Goal: Task Accomplishment & Management: Use online tool/utility

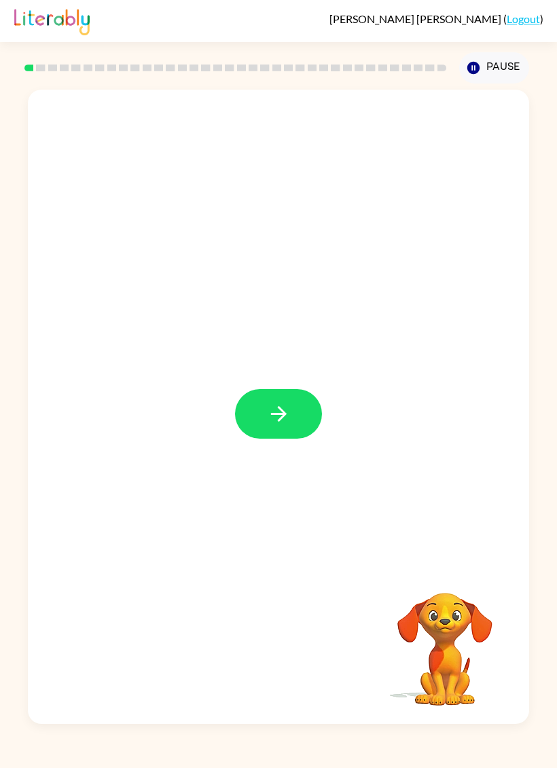
click at [278, 408] on icon "button" at bounding box center [278, 414] width 16 height 16
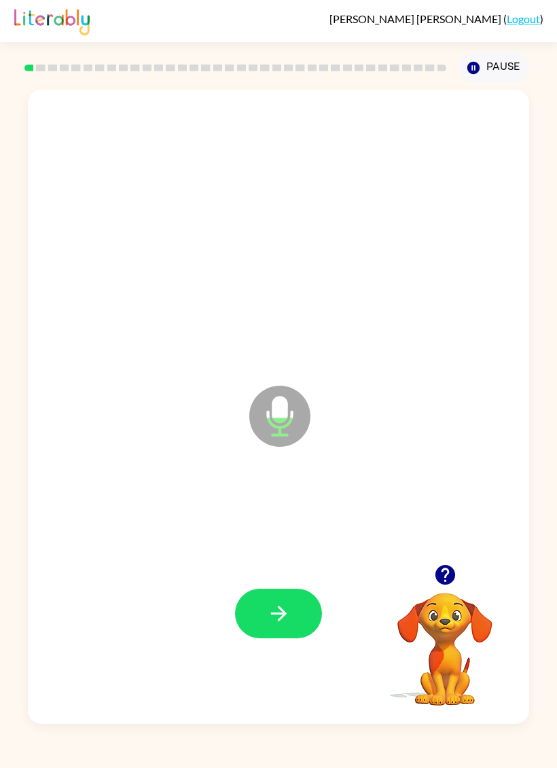
click at [288, 614] on icon "button" at bounding box center [279, 613] width 24 height 24
click at [257, 608] on button "button" at bounding box center [278, 613] width 87 height 50
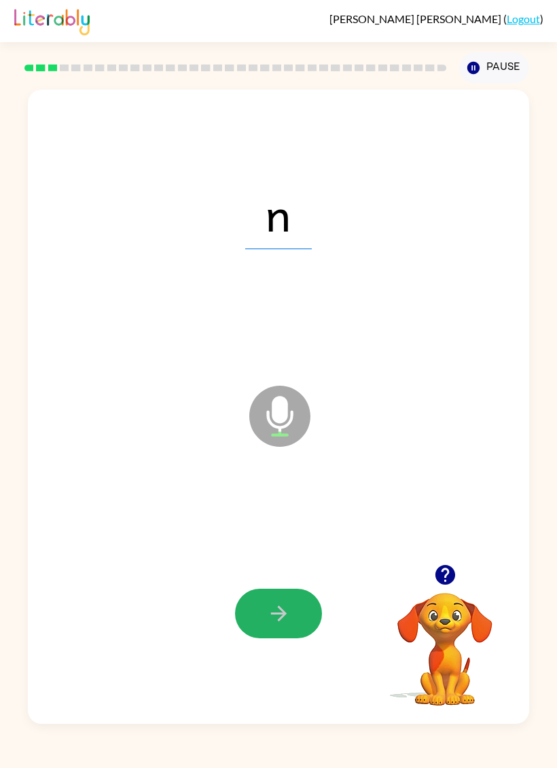
click at [278, 619] on icon "button" at bounding box center [279, 613] width 24 height 24
click at [295, 609] on button "button" at bounding box center [278, 613] width 87 height 50
click at [281, 614] on icon "button" at bounding box center [278, 613] width 16 height 16
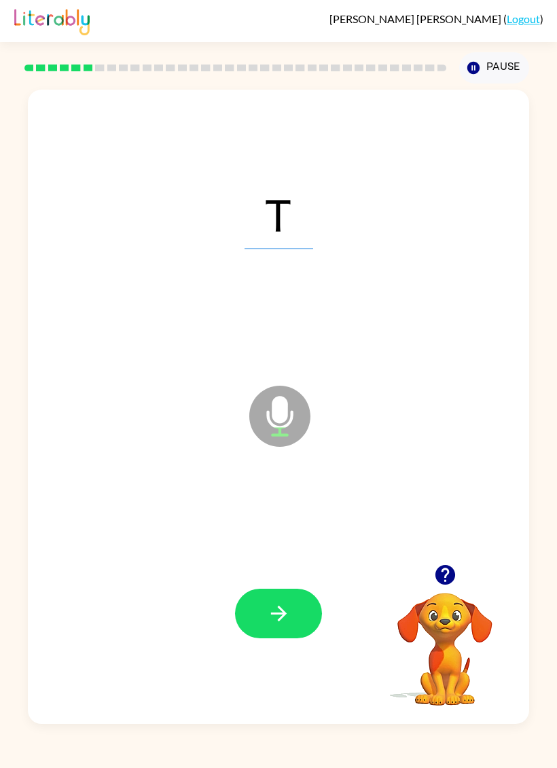
click at [294, 612] on button "button" at bounding box center [278, 613] width 87 height 50
click at [311, 602] on button "button" at bounding box center [278, 613] width 87 height 50
click at [440, 569] on icon "button" at bounding box center [444, 575] width 20 height 20
click at [288, 608] on icon "button" at bounding box center [279, 613] width 24 height 24
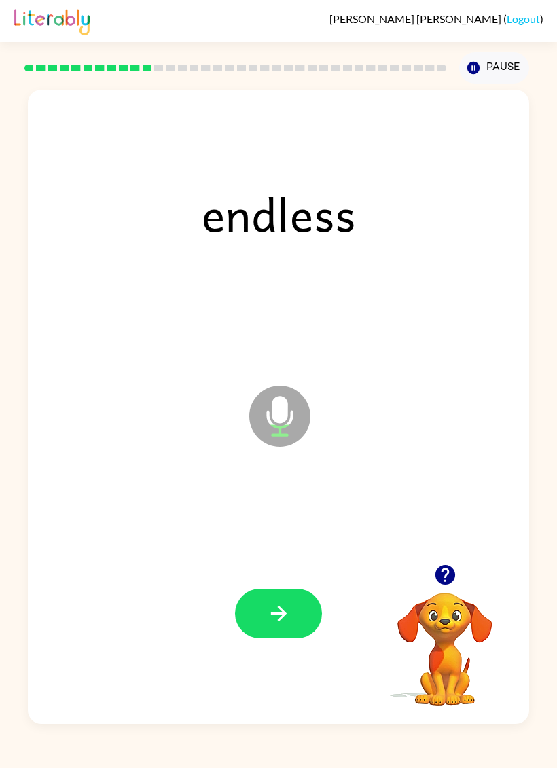
click at [288, 602] on icon "button" at bounding box center [279, 613] width 24 height 24
click at [286, 614] on icon "button" at bounding box center [279, 613] width 24 height 24
click at [280, 623] on icon "button" at bounding box center [279, 613] width 24 height 24
click at [284, 610] on icon "button" at bounding box center [279, 613] width 24 height 24
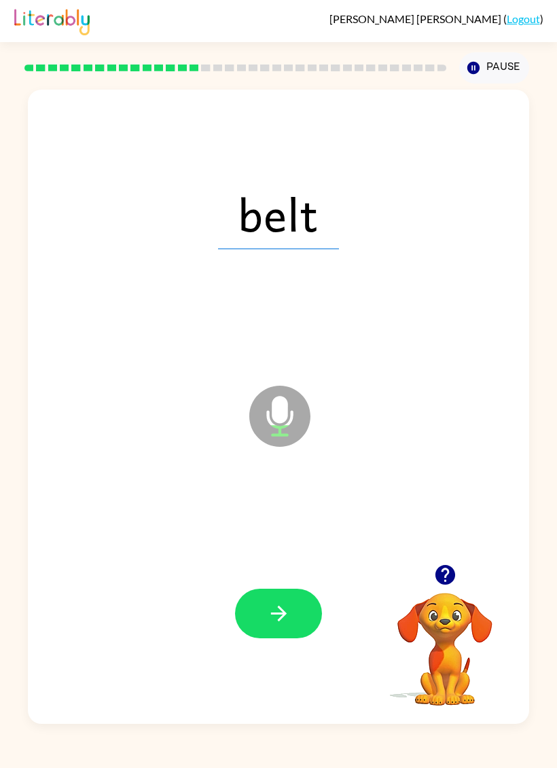
click at [284, 603] on icon "button" at bounding box center [279, 613] width 24 height 24
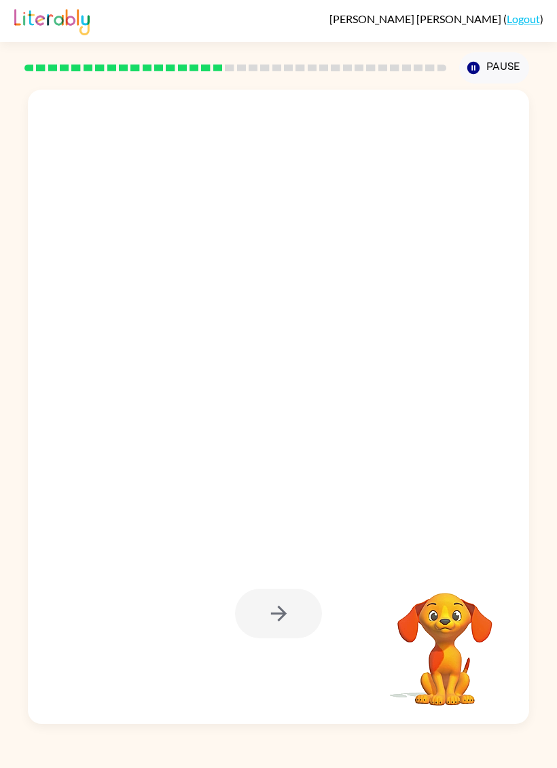
click at [293, 622] on div at bounding box center [278, 613] width 87 height 50
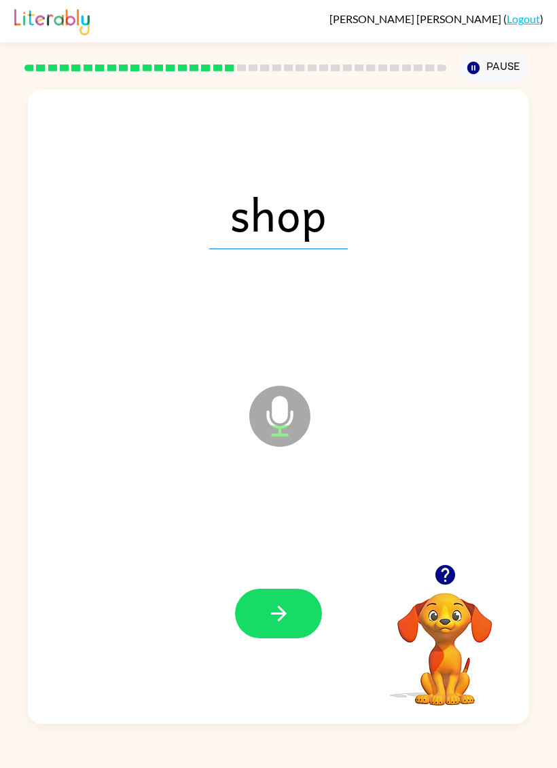
click at [290, 616] on button "button" at bounding box center [278, 613] width 87 height 50
click at [282, 611] on icon "button" at bounding box center [278, 613] width 16 height 16
click at [278, 628] on button "button" at bounding box center [278, 613] width 87 height 50
click at [290, 615] on button "button" at bounding box center [278, 613] width 87 height 50
click at [269, 605] on icon "button" at bounding box center [279, 613] width 24 height 24
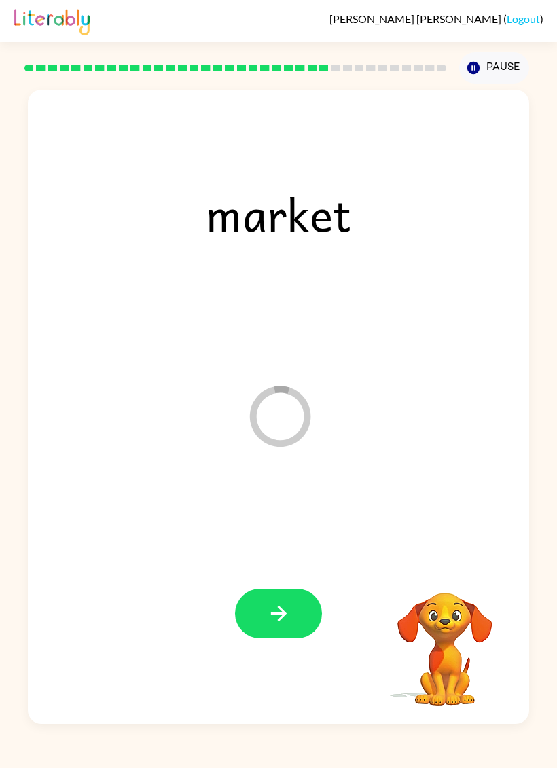
click at [288, 613] on icon "button" at bounding box center [279, 613] width 24 height 24
click at [266, 632] on button "button" at bounding box center [278, 613] width 87 height 50
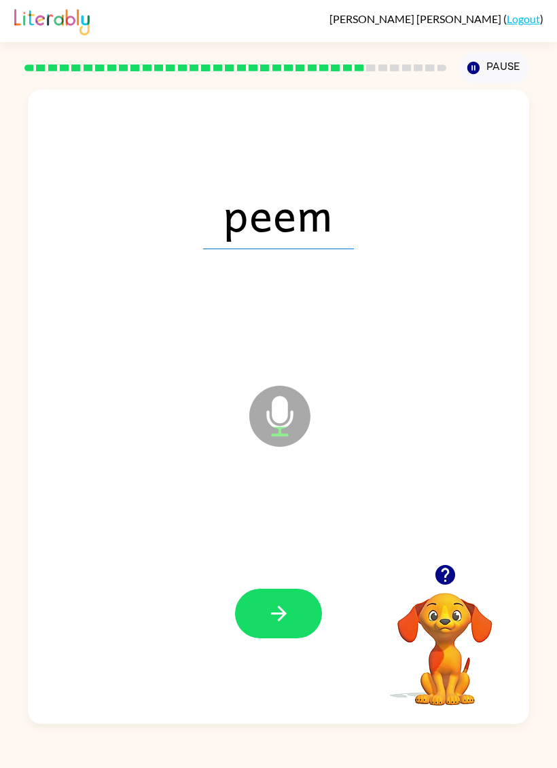
click at [281, 616] on icon "button" at bounding box center [279, 613] width 24 height 24
click at [288, 609] on icon "button" at bounding box center [279, 613] width 24 height 24
click at [278, 611] on icon "button" at bounding box center [279, 613] width 24 height 24
click at [288, 613] on icon "button" at bounding box center [279, 613] width 24 height 24
click at [288, 616] on icon "button" at bounding box center [279, 613] width 24 height 24
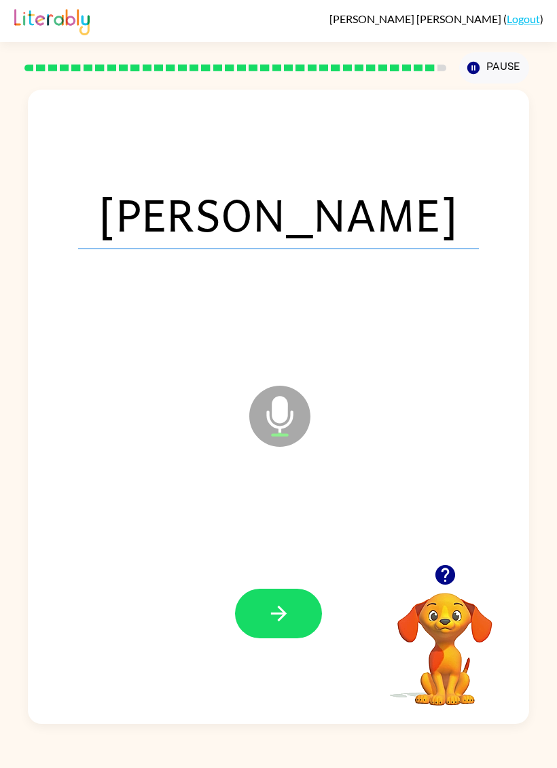
click at [295, 626] on button "button" at bounding box center [278, 613] width 87 height 50
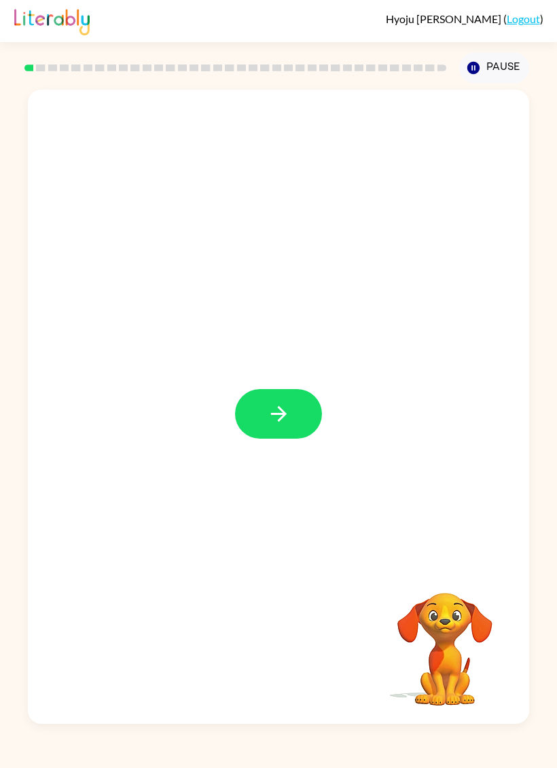
click at [297, 413] on button "button" at bounding box center [278, 414] width 87 height 50
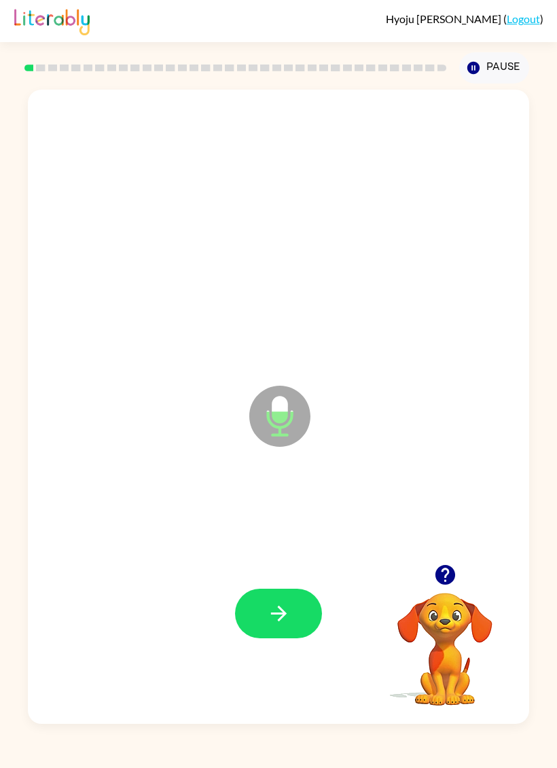
click at [304, 592] on button "button" at bounding box center [278, 613] width 87 height 50
click at [313, 607] on button "button" at bounding box center [278, 613] width 87 height 50
click at [299, 608] on button "button" at bounding box center [278, 613] width 87 height 50
click at [314, 603] on button "button" at bounding box center [278, 613] width 87 height 50
click at [299, 608] on button "button" at bounding box center [278, 613] width 87 height 50
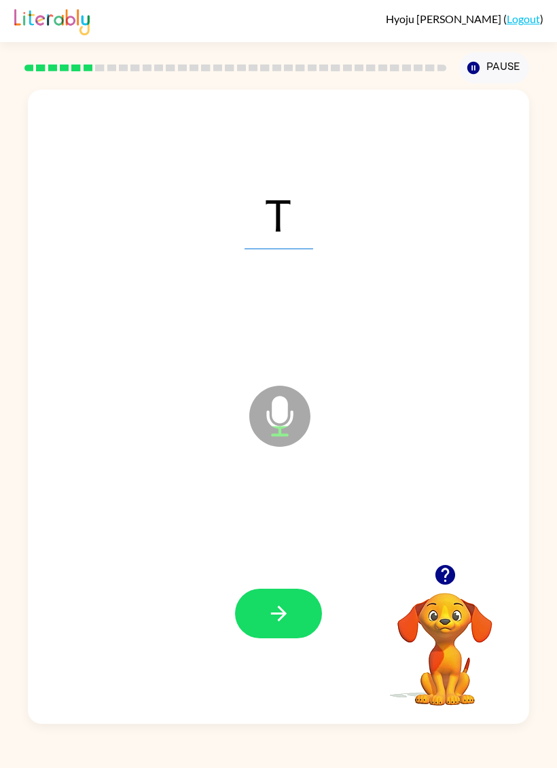
click at [318, 596] on div at bounding box center [278, 613] width 87 height 50
click at [300, 595] on button "button" at bounding box center [278, 613] width 87 height 50
click at [310, 603] on button "button" at bounding box center [278, 613] width 87 height 50
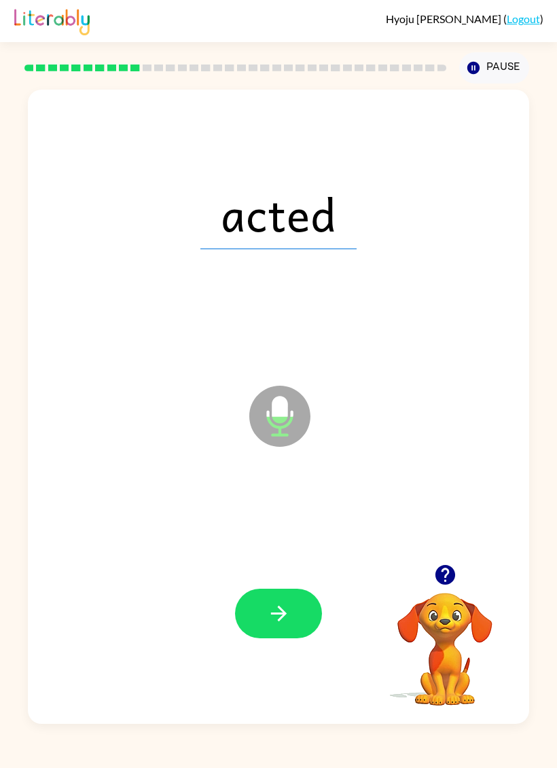
click at [305, 608] on button "button" at bounding box center [278, 613] width 87 height 50
click at [308, 603] on button "button" at bounding box center [278, 613] width 87 height 50
click at [299, 612] on button "button" at bounding box center [278, 613] width 87 height 50
click at [303, 616] on button "button" at bounding box center [278, 613] width 87 height 50
click at [304, 602] on button "button" at bounding box center [278, 613] width 87 height 50
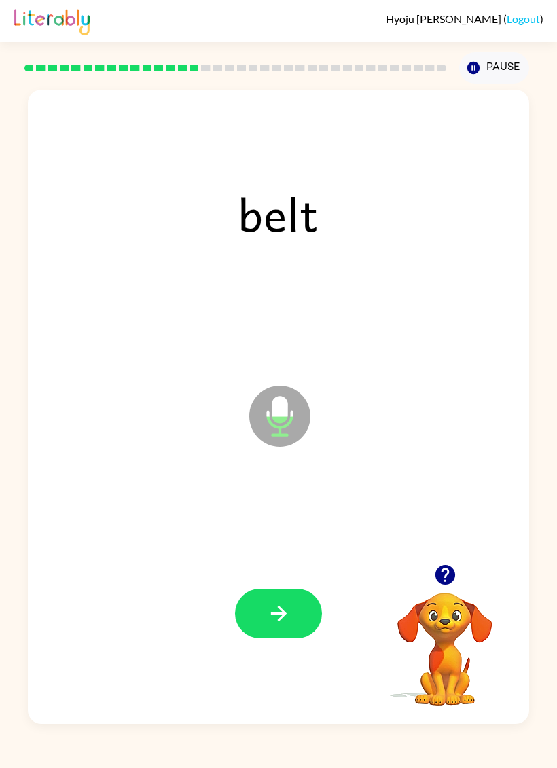
click at [308, 607] on button "button" at bounding box center [278, 613] width 87 height 50
click at [334, 600] on div at bounding box center [278, 613] width 474 height 193
click at [305, 603] on button "button" at bounding box center [278, 613] width 87 height 50
click at [290, 597] on button "button" at bounding box center [278, 613] width 87 height 50
click at [269, 606] on icon "button" at bounding box center [279, 613] width 24 height 24
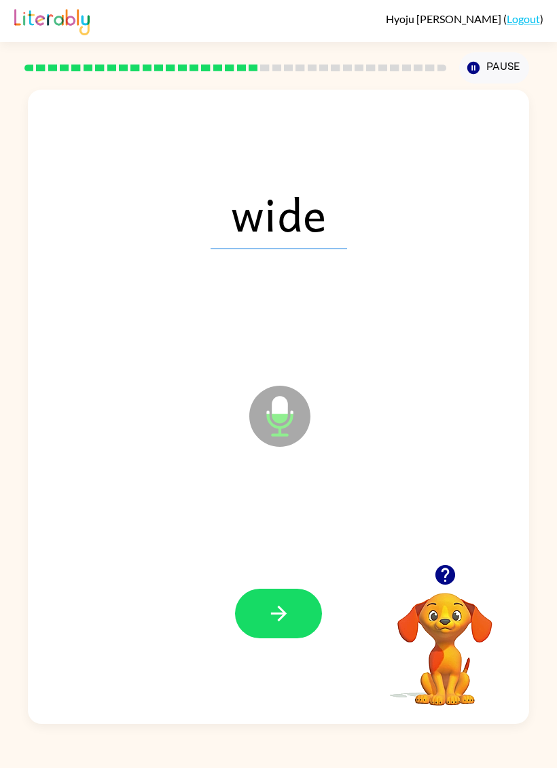
click at [257, 623] on button "button" at bounding box center [278, 613] width 87 height 50
click at [288, 600] on button "button" at bounding box center [278, 613] width 87 height 50
click at [295, 628] on button "button" at bounding box center [278, 613] width 87 height 50
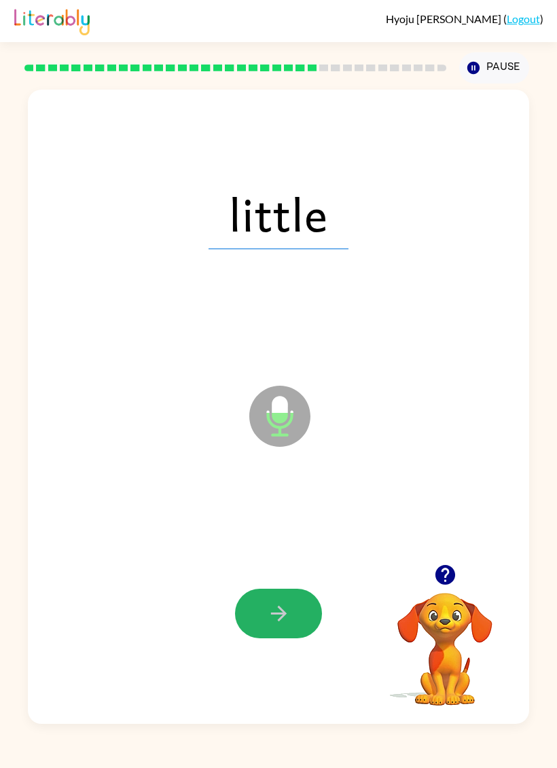
click at [304, 616] on button "button" at bounding box center [278, 613] width 87 height 50
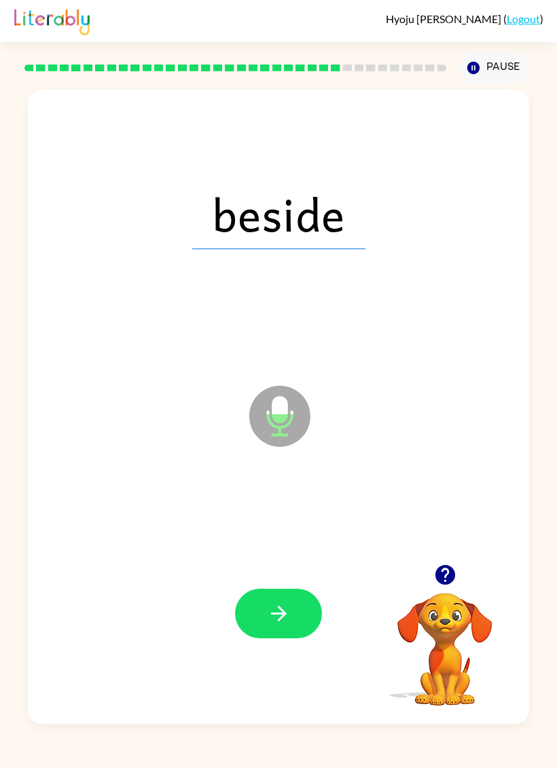
click at [285, 614] on icon "button" at bounding box center [278, 613] width 16 height 16
click at [287, 622] on icon "button" at bounding box center [279, 613] width 24 height 24
click at [280, 617] on icon "button" at bounding box center [279, 613] width 24 height 24
click at [294, 611] on button "button" at bounding box center [278, 613] width 87 height 50
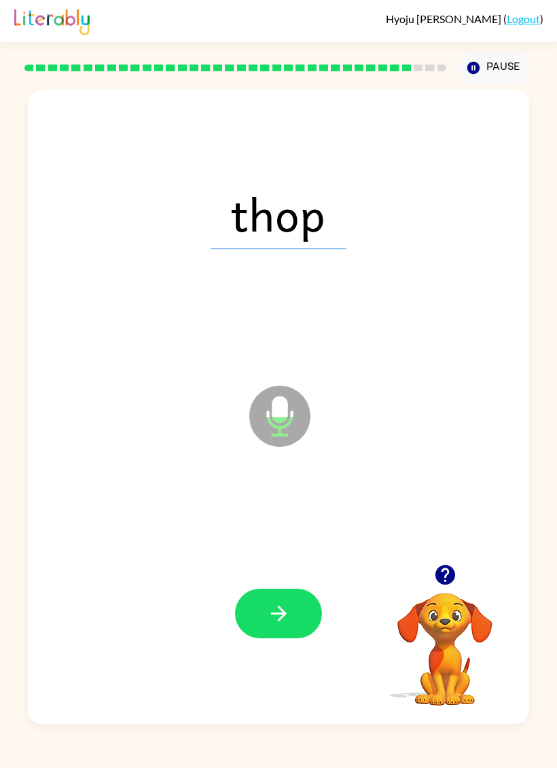
click at [305, 607] on button "button" at bounding box center [278, 613] width 87 height 50
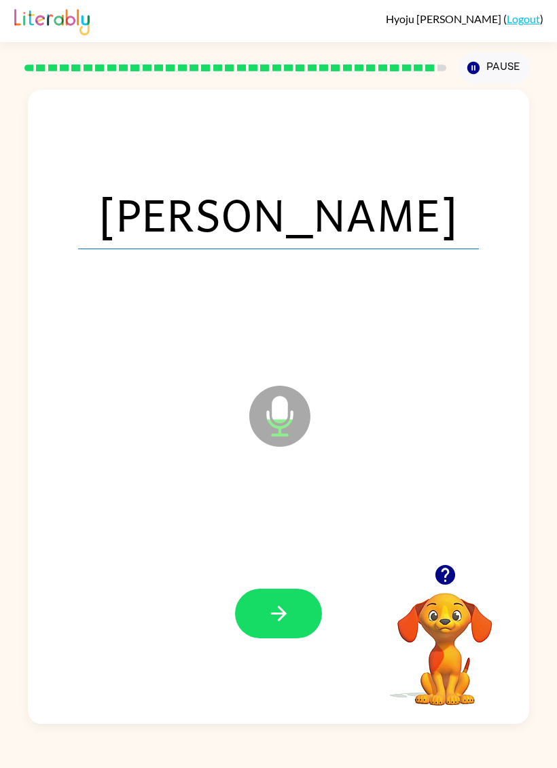
click at [278, 601] on button "button" at bounding box center [278, 613] width 87 height 50
